Goal: Information Seeking & Learning: Learn about a topic

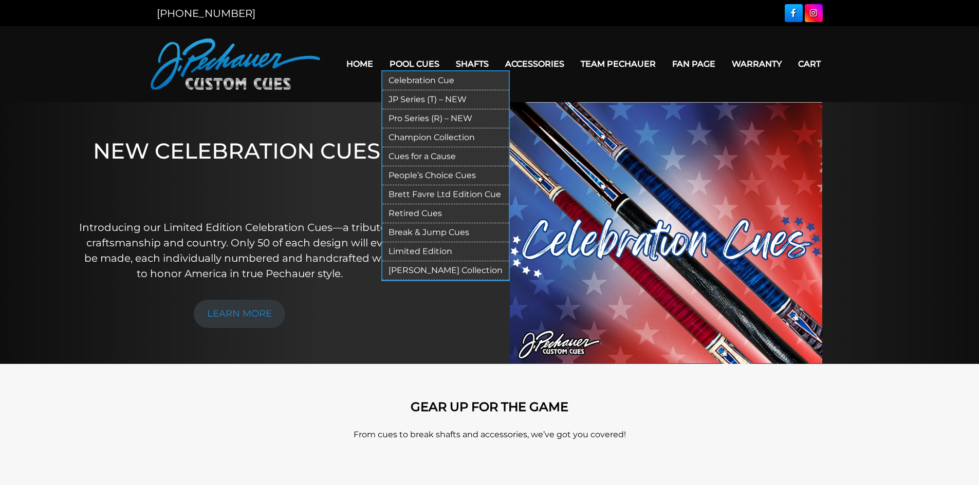
click at [407, 212] on link "Retired Cues" at bounding box center [445, 213] width 126 height 19
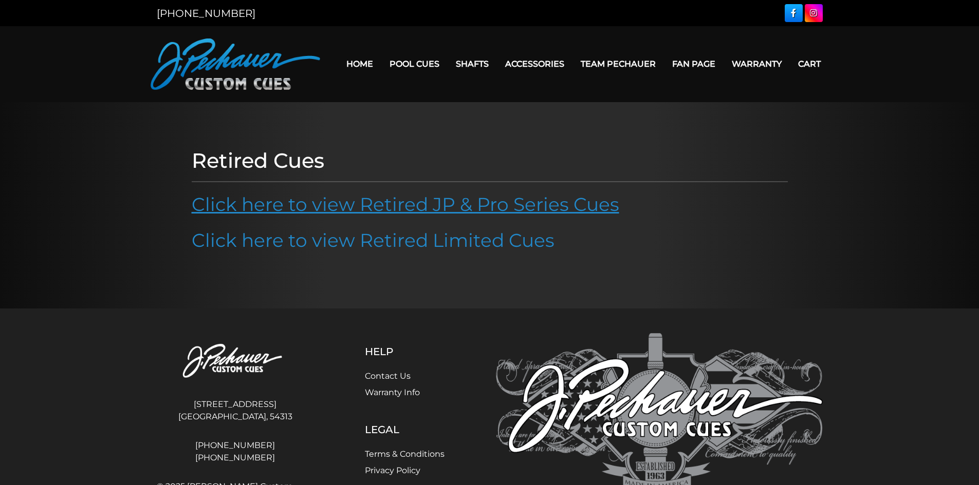
click at [372, 203] on link "Click here to view Retired JP & Pro Series Cues" at bounding box center [405, 204] width 427 height 23
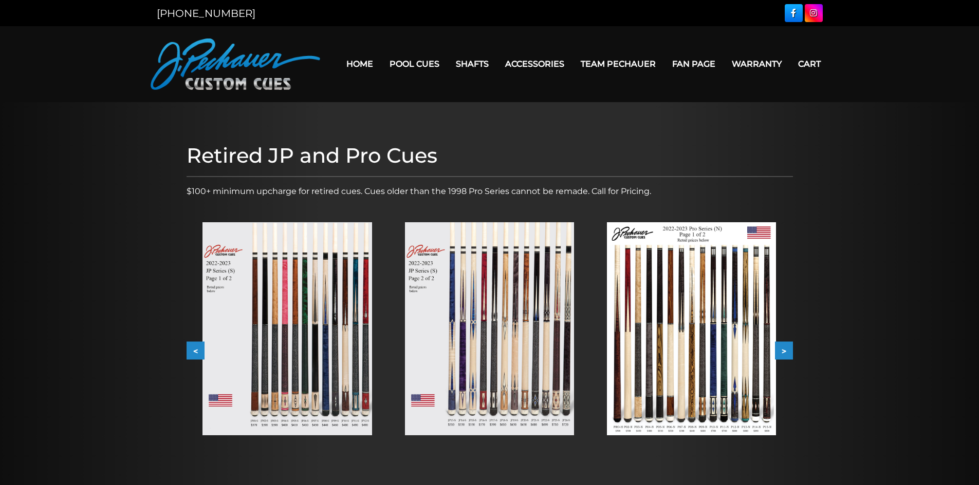
click at [785, 349] on button ">" at bounding box center [784, 351] width 18 height 18
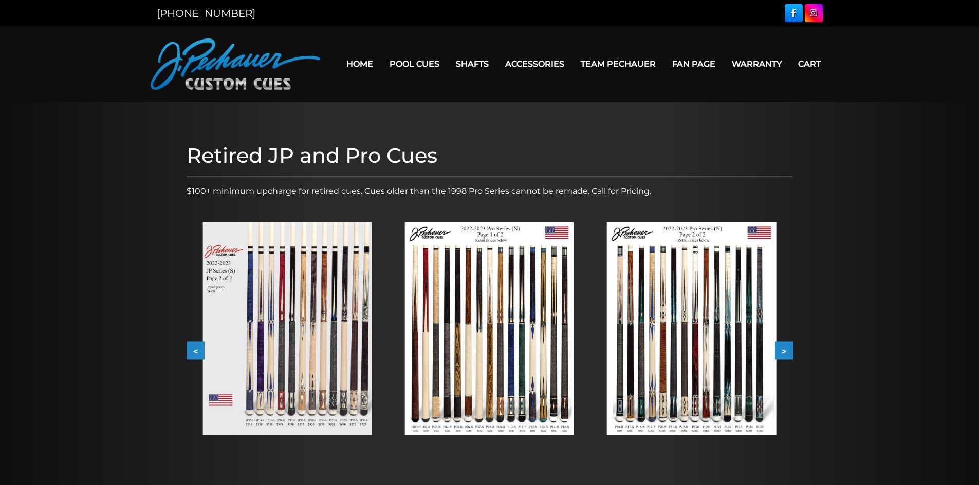
click at [785, 349] on button ">" at bounding box center [784, 351] width 18 height 18
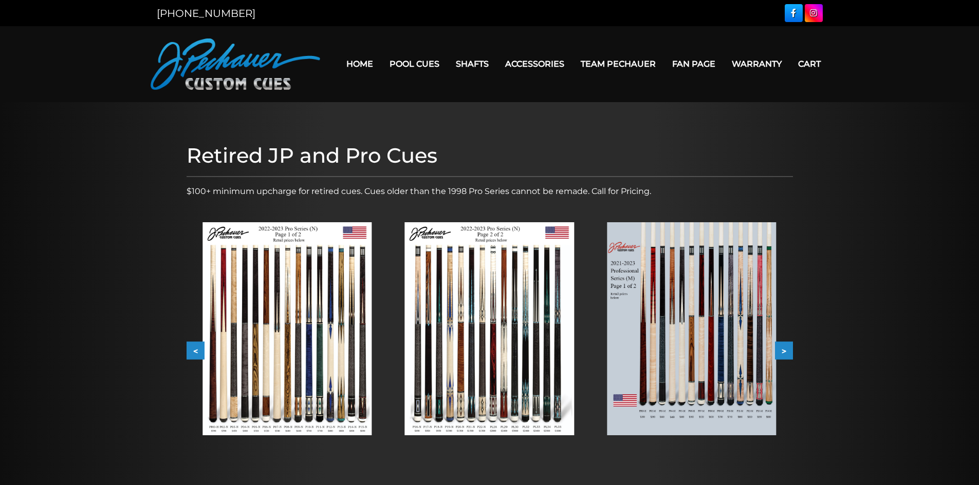
click at [785, 349] on button ">" at bounding box center [784, 351] width 18 height 18
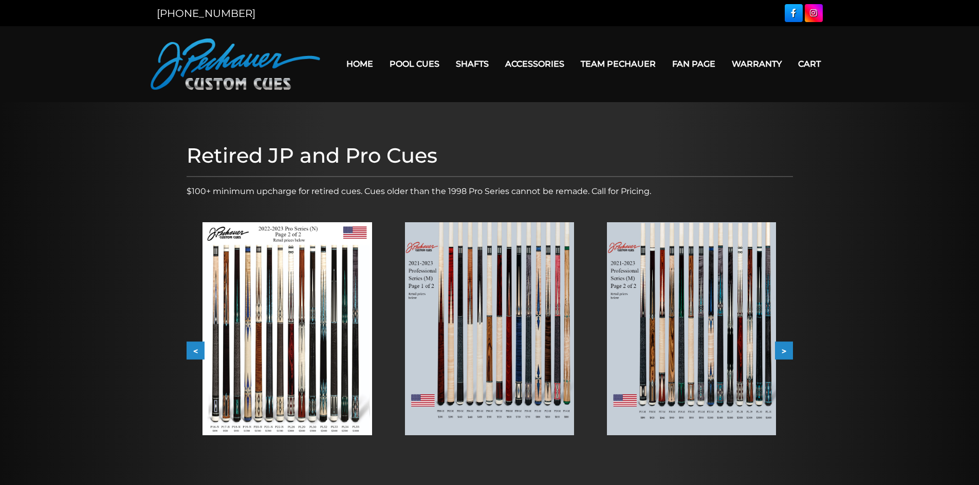
click at [785, 349] on button ">" at bounding box center [784, 351] width 18 height 18
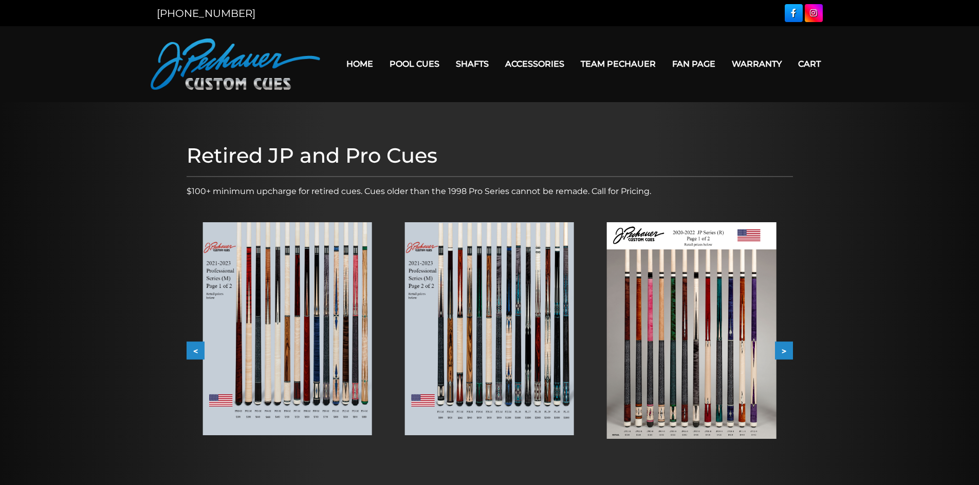
click at [785, 349] on button ">" at bounding box center [784, 351] width 18 height 18
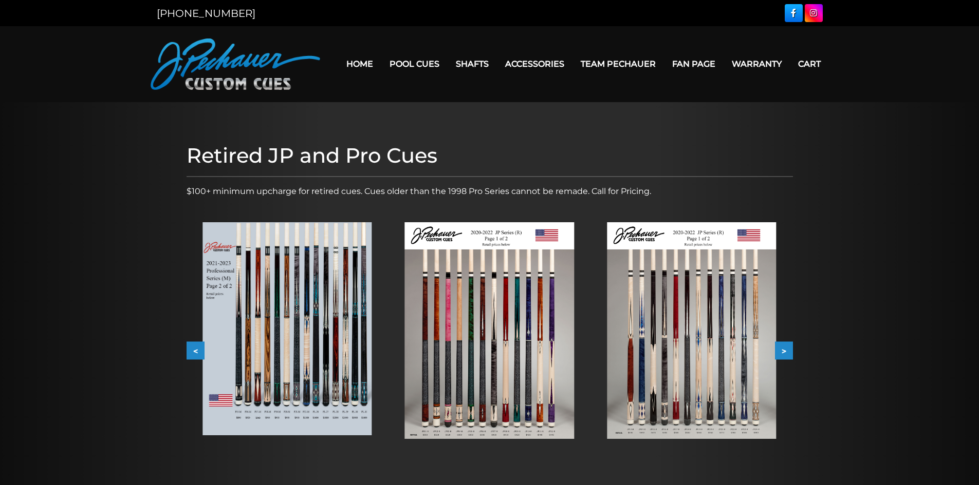
click at [785, 349] on button ">" at bounding box center [784, 351] width 18 height 18
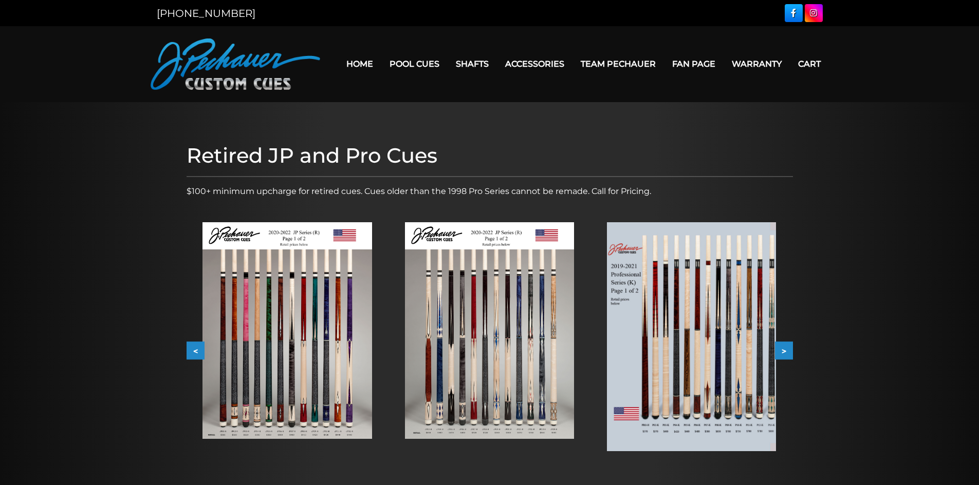
click at [785, 348] on button ">" at bounding box center [784, 351] width 18 height 18
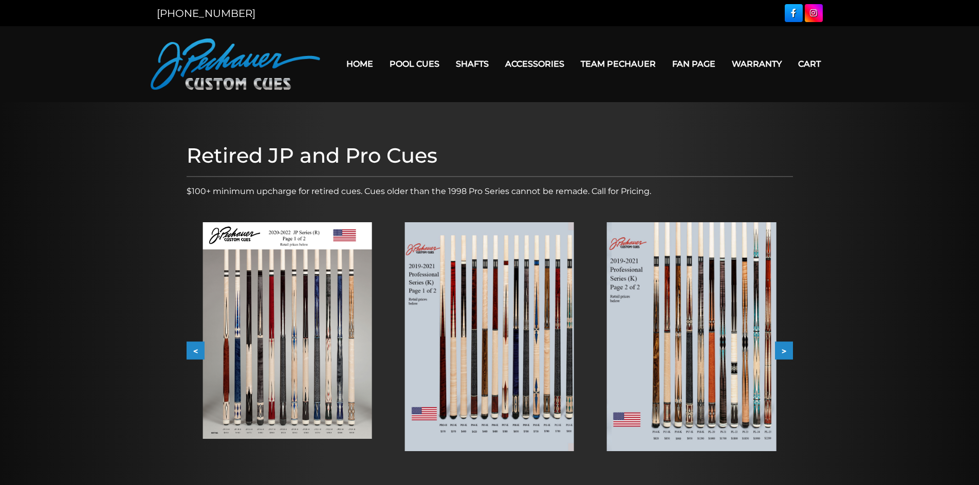
click at [699, 311] on img at bounding box center [691, 336] width 169 height 229
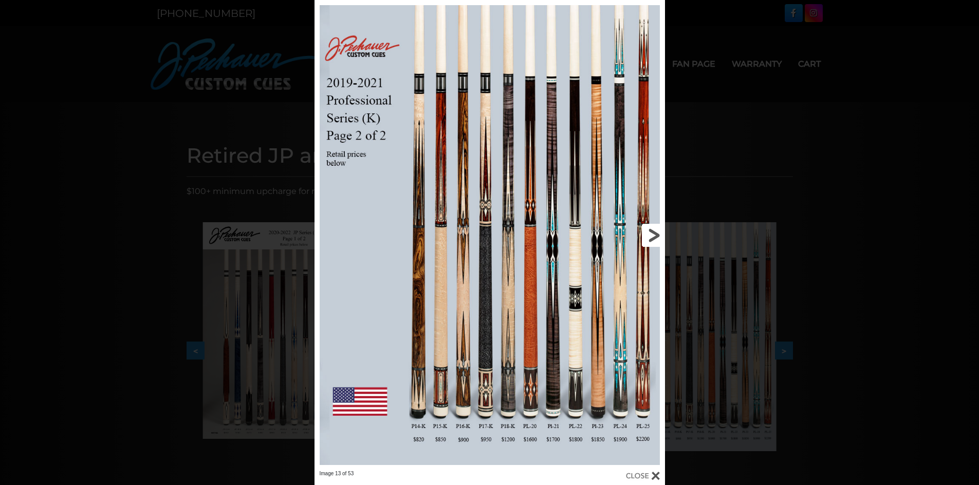
click at [653, 230] on link at bounding box center [586, 235] width 158 height 471
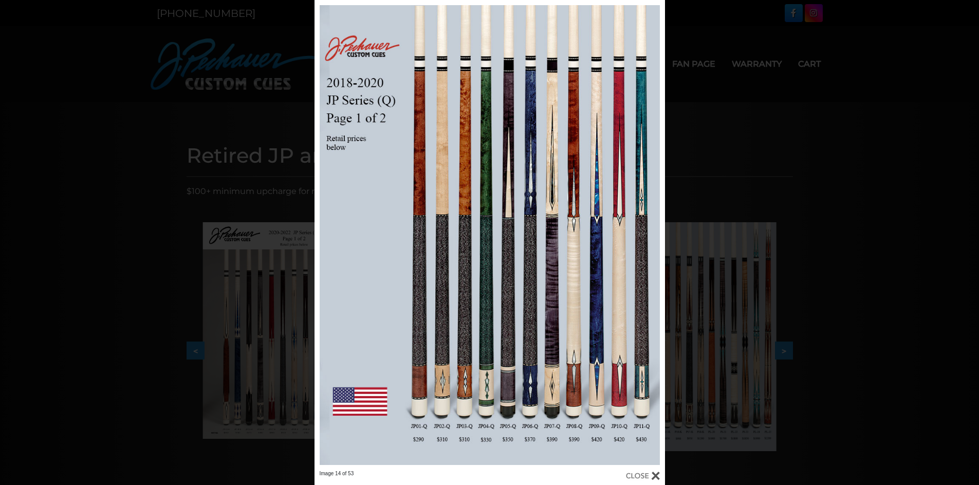
click at [656, 474] on div at bounding box center [643, 476] width 34 height 11
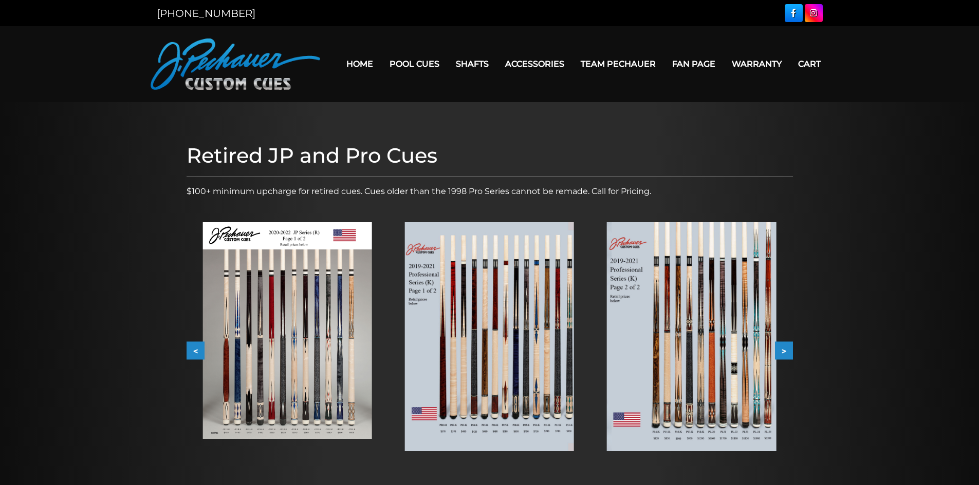
click at [461, 317] on img at bounding box center [489, 336] width 169 height 229
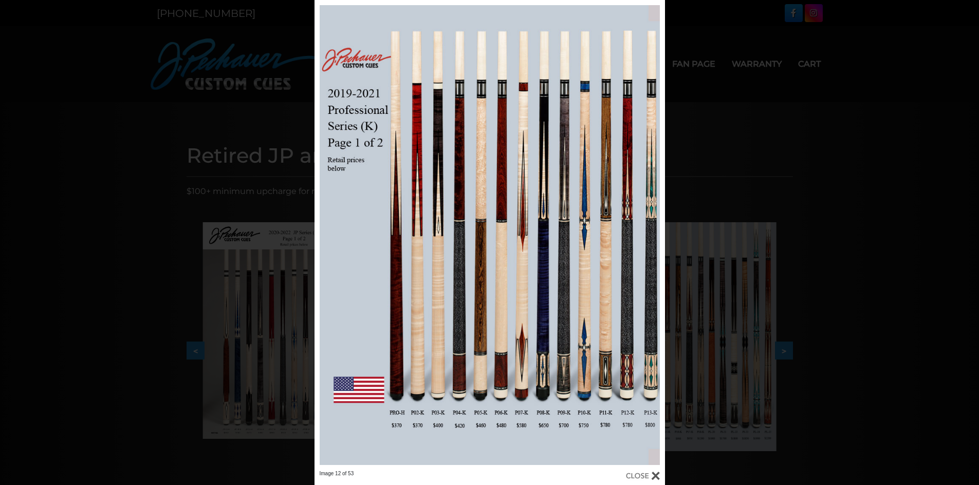
click at [502, 253] on div at bounding box center [489, 235] width 350 height 471
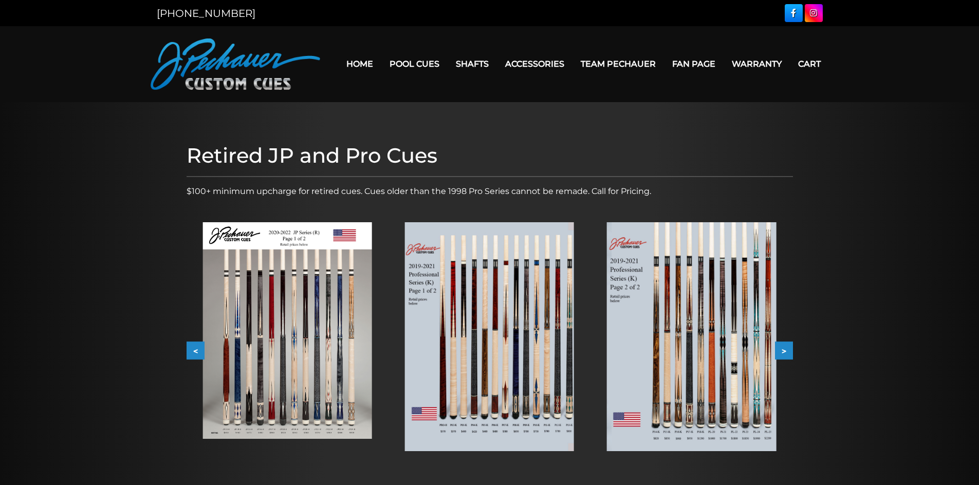
click at [465, 290] on img at bounding box center [489, 336] width 169 height 229
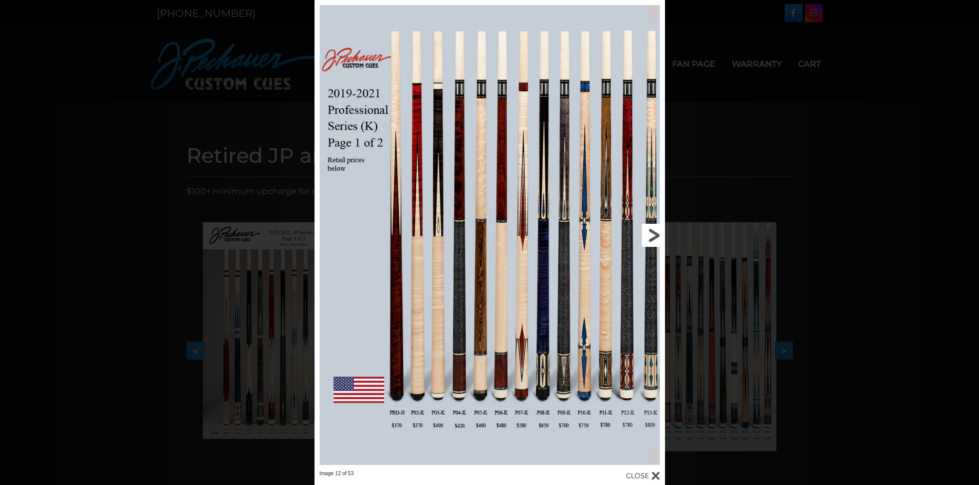
click at [652, 315] on link at bounding box center [586, 235] width 158 height 471
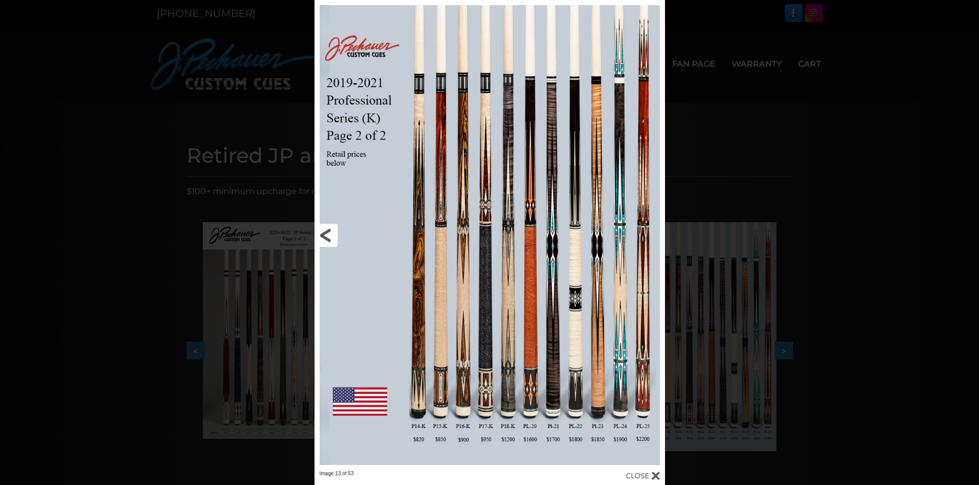
click at [328, 231] on link at bounding box center [393, 235] width 158 height 471
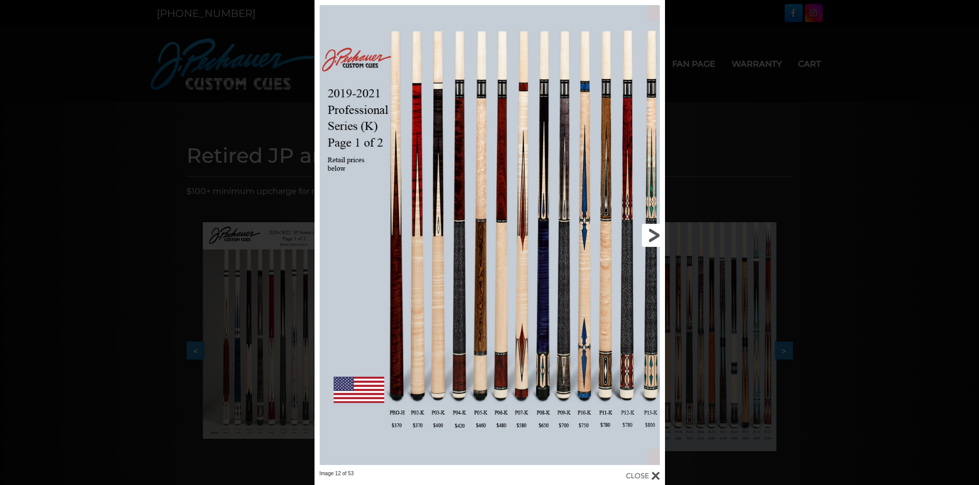
drag, startPoint x: 449, startPoint y: 49, endPoint x: 622, endPoint y: 33, distance: 172.8
click at [622, 33] on link at bounding box center [586, 235] width 158 height 471
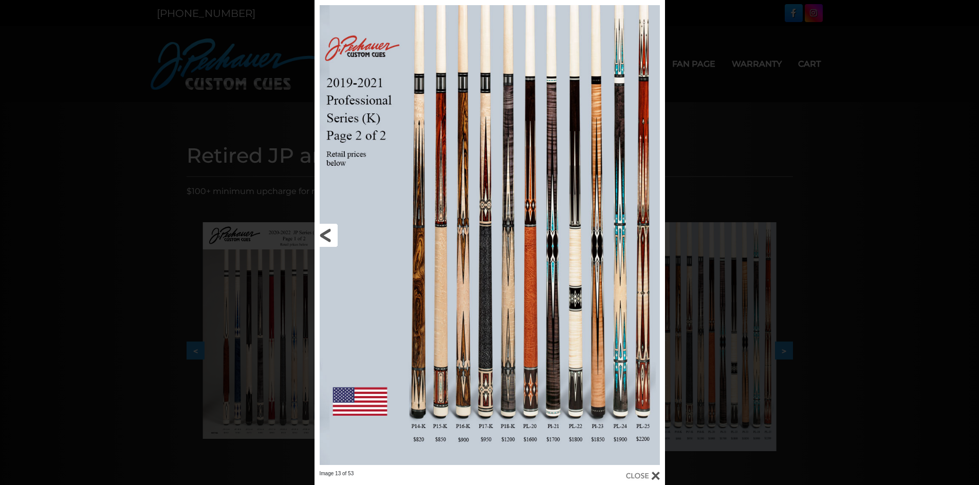
click at [389, 128] on link at bounding box center [393, 235] width 158 height 471
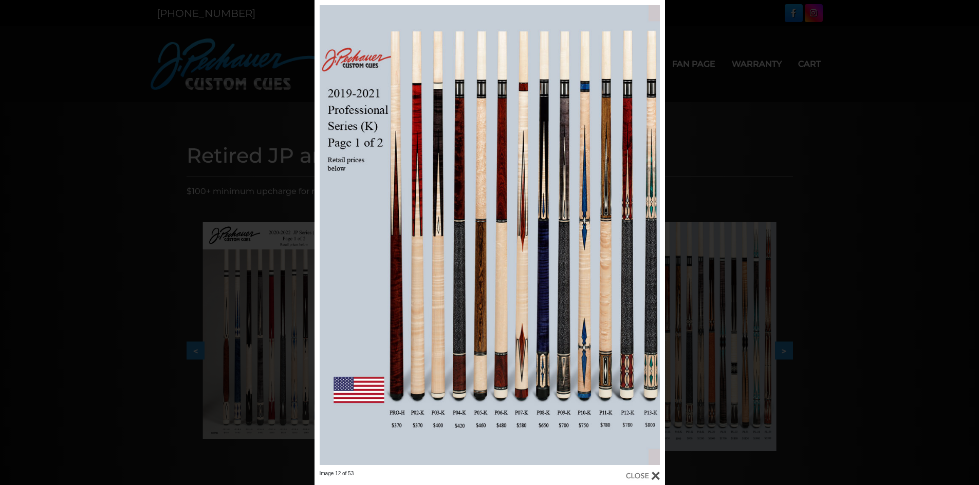
click at [656, 471] on div at bounding box center [643, 476] width 34 height 11
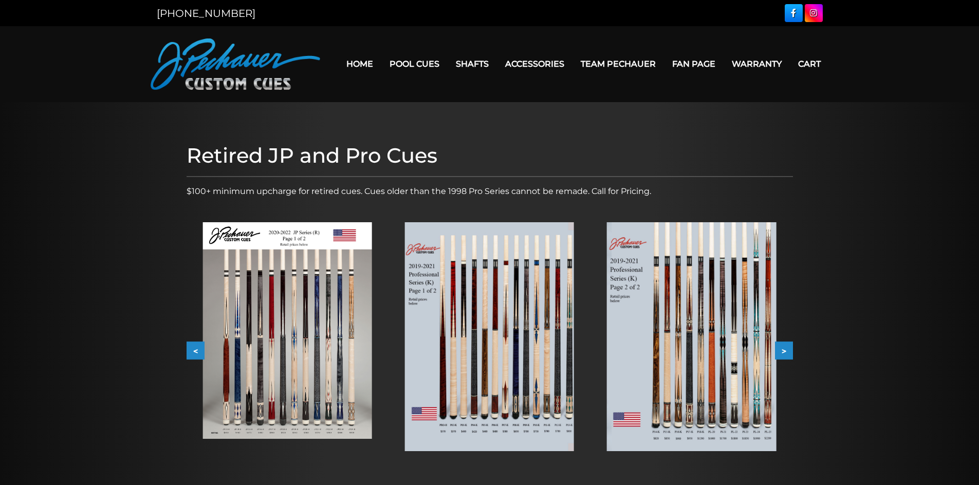
click at [528, 311] on img at bounding box center [489, 336] width 169 height 229
